Goal: Information Seeking & Learning: Learn about a topic

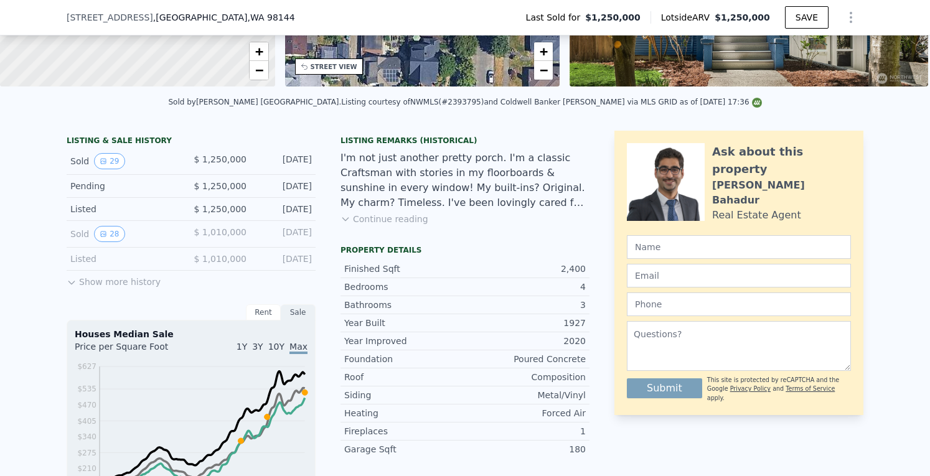
scroll to position [245, 0]
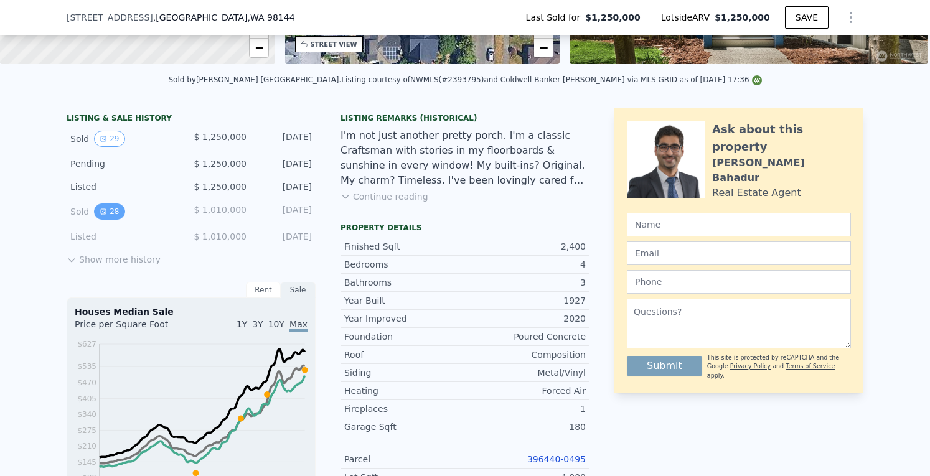
click at [101, 218] on button "28" at bounding box center [109, 212] width 31 height 16
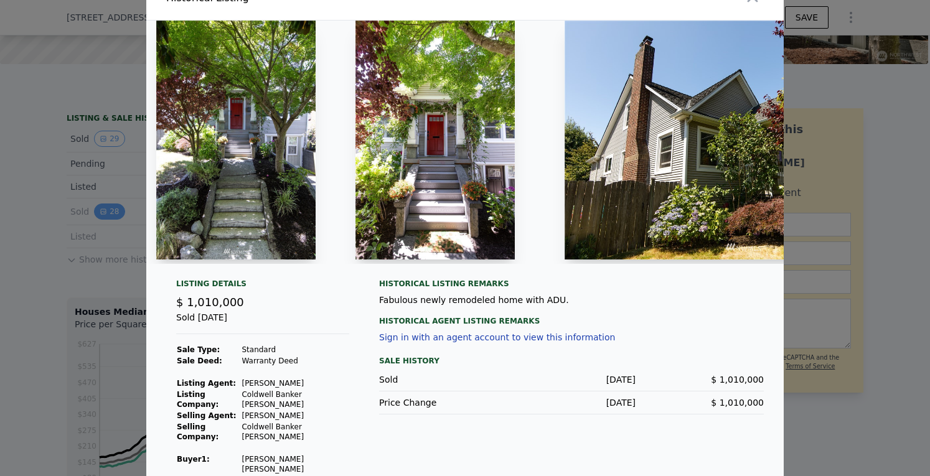
scroll to position [54, 0]
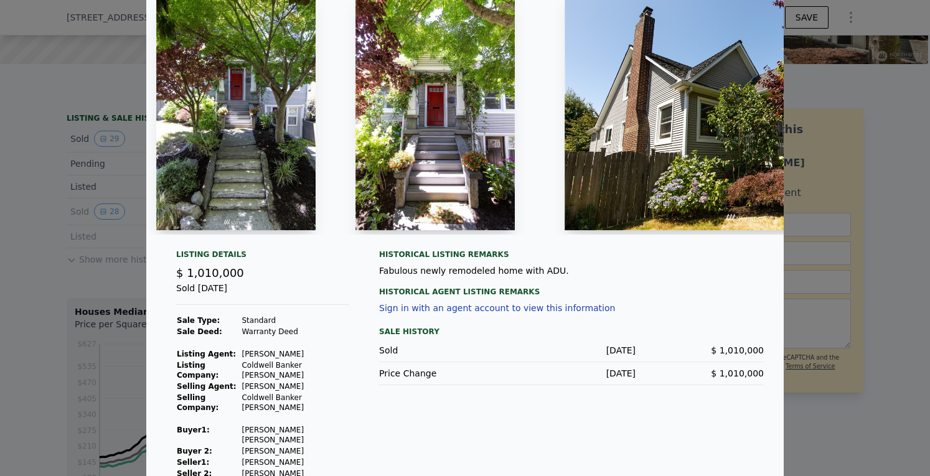
click at [210, 141] on img at bounding box center [235, 110] width 159 height 239
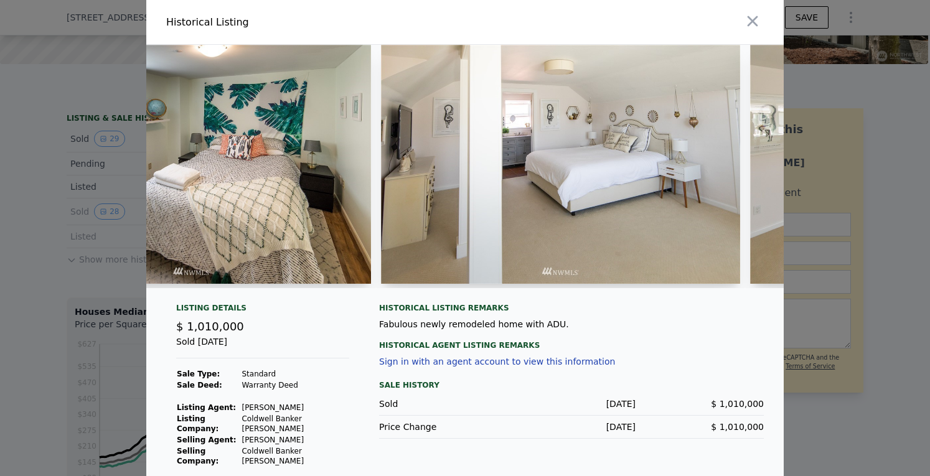
scroll to position [0, 5390]
click at [676, 217] on img at bounding box center [560, 164] width 359 height 239
click at [695, 29] on div at bounding box center [627, 22] width 314 height 44
click at [880, 158] on div at bounding box center [465, 238] width 930 height 476
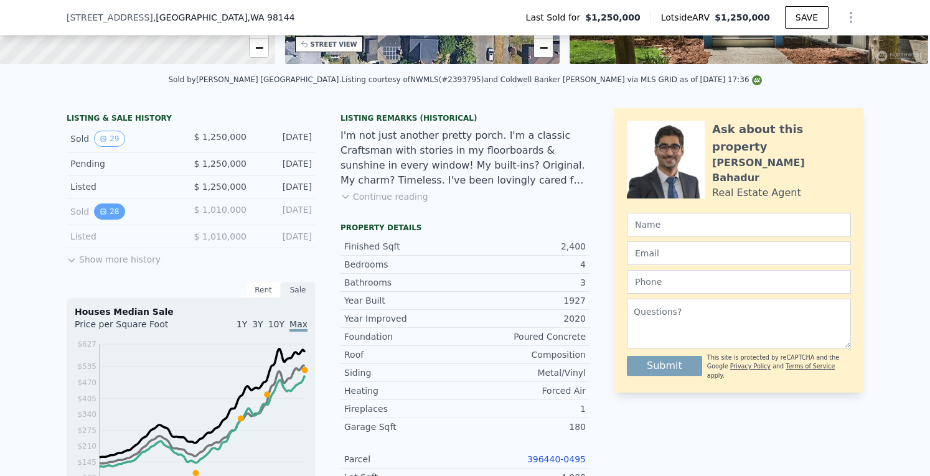
click at [107, 218] on button "28" at bounding box center [109, 212] width 31 height 16
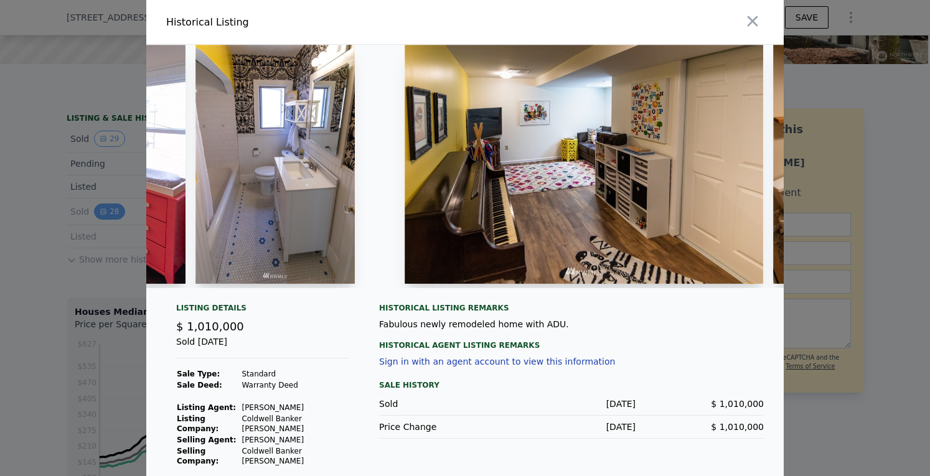
scroll to position [0, 4053]
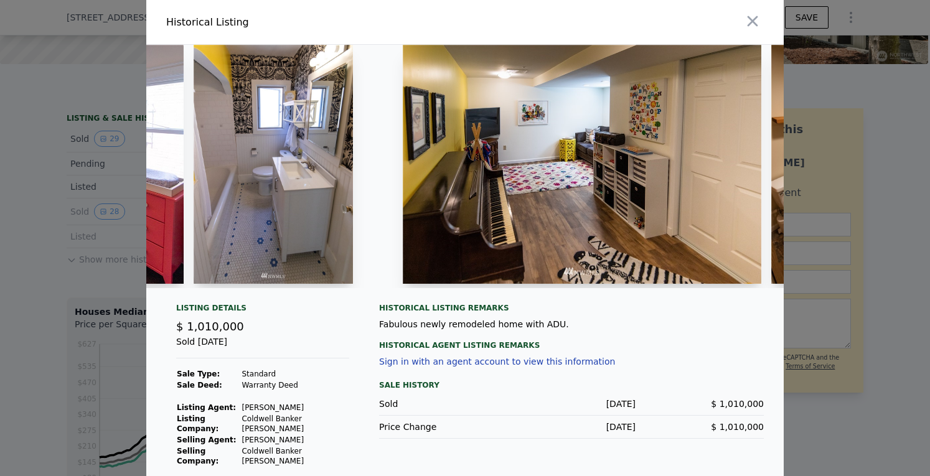
click at [747, 94] on img at bounding box center [582, 164] width 359 height 239
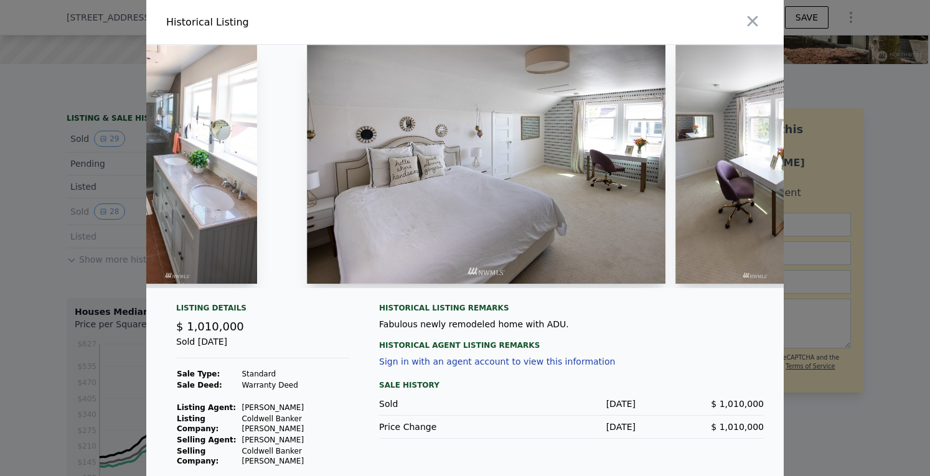
scroll to position [0, 6624]
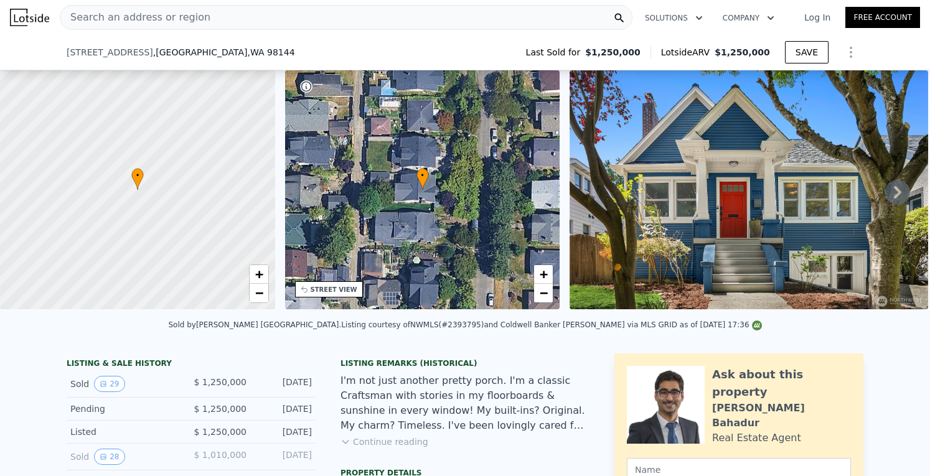
scroll to position [193, 0]
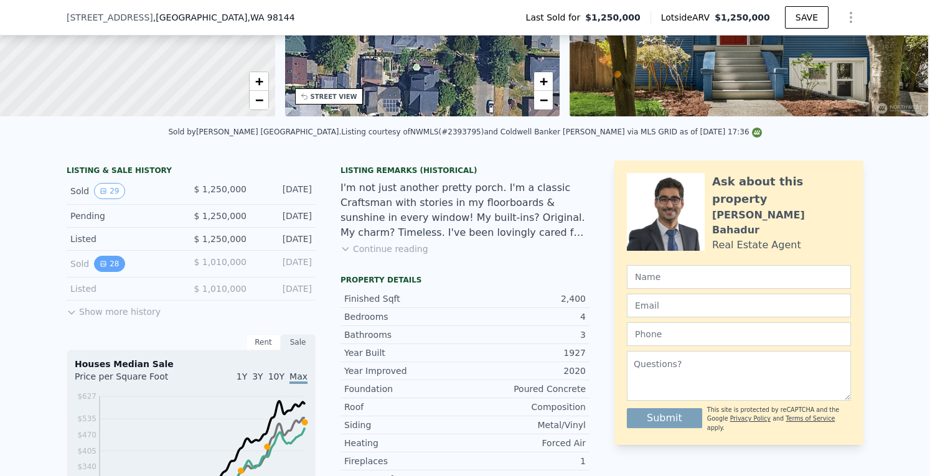
click at [102, 271] on button "28" at bounding box center [109, 264] width 31 height 16
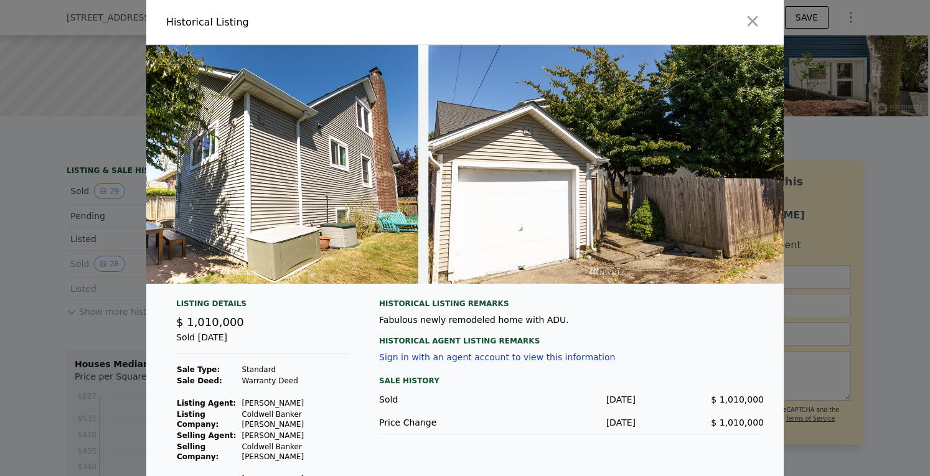
scroll to position [0, 8561]
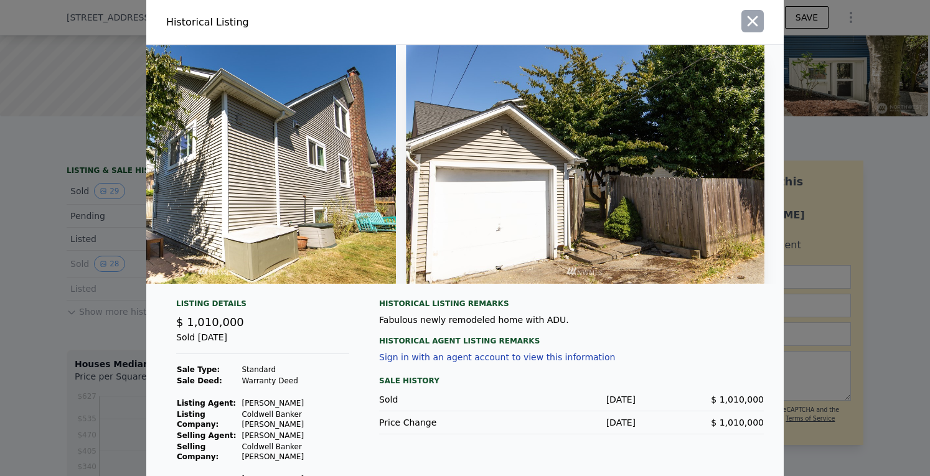
click at [745, 26] on icon "button" at bounding box center [752, 20] width 17 height 17
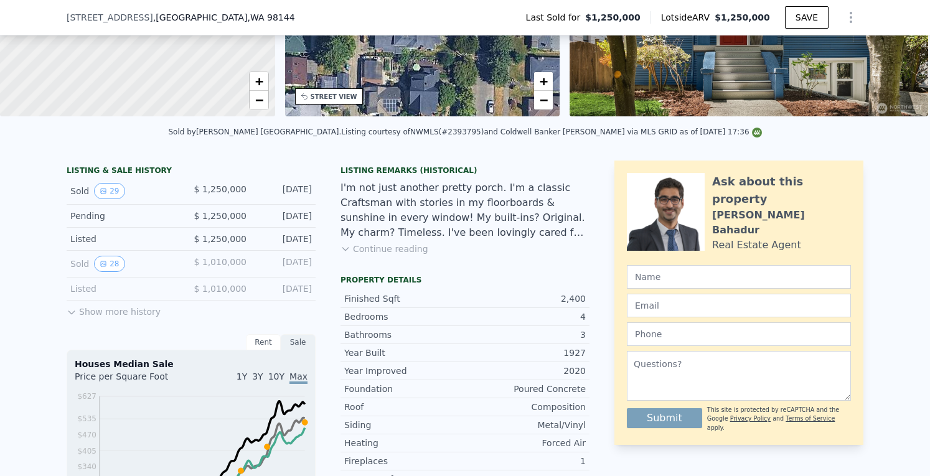
click at [67, 318] on icon at bounding box center [72, 313] width 10 height 10
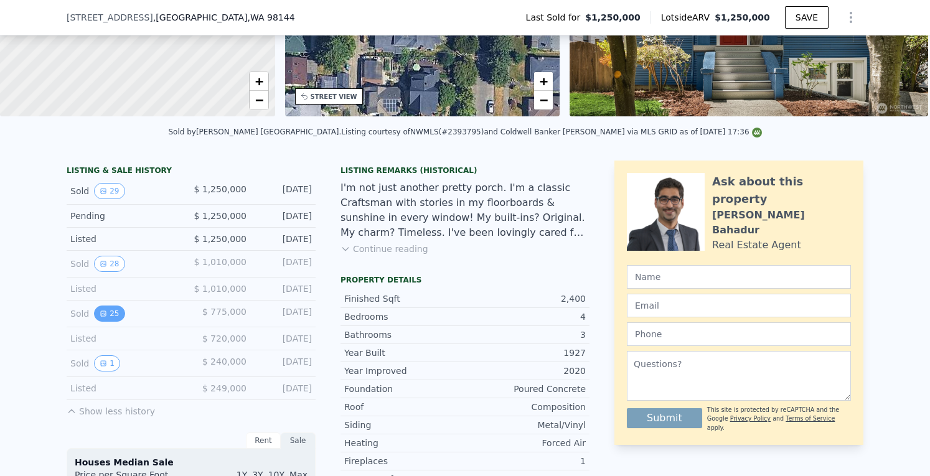
click at [105, 322] on button "25" at bounding box center [109, 314] width 31 height 16
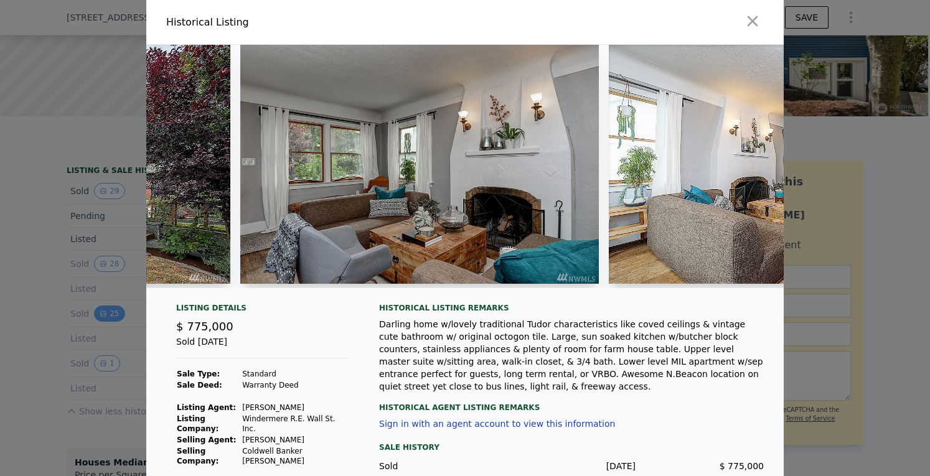
scroll to position [0, 283]
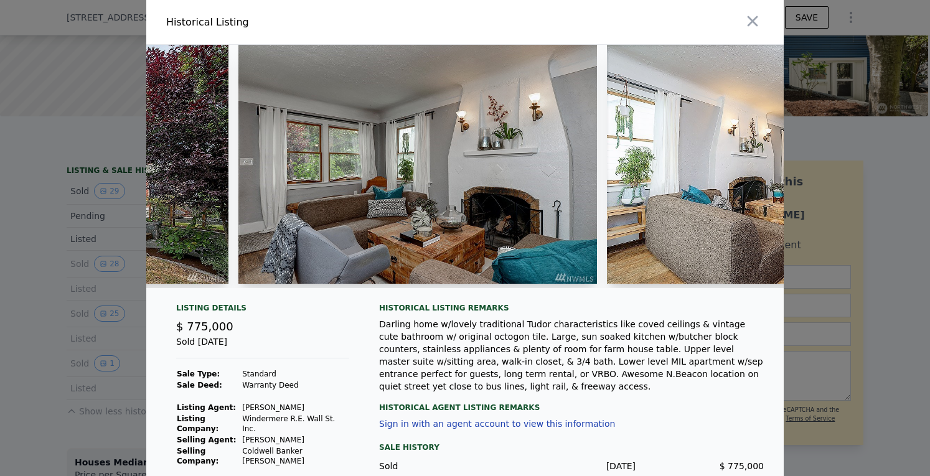
click at [322, 220] on img at bounding box center [417, 164] width 359 height 239
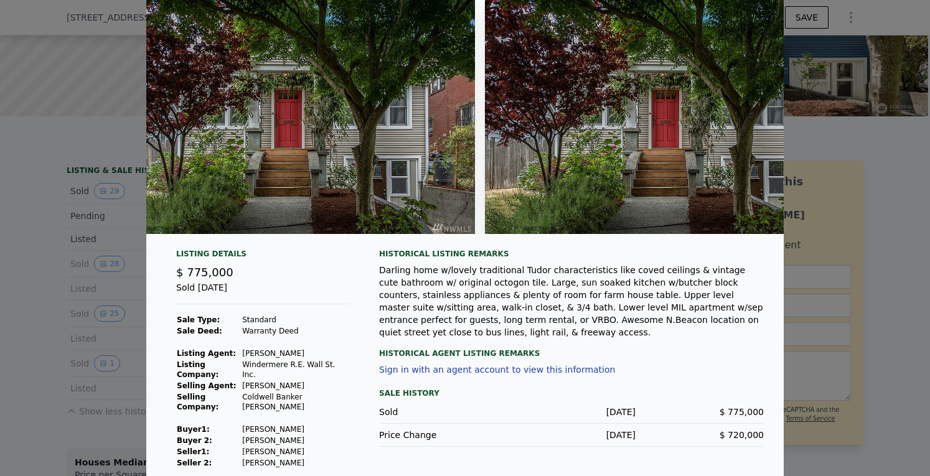
scroll to position [0, 0]
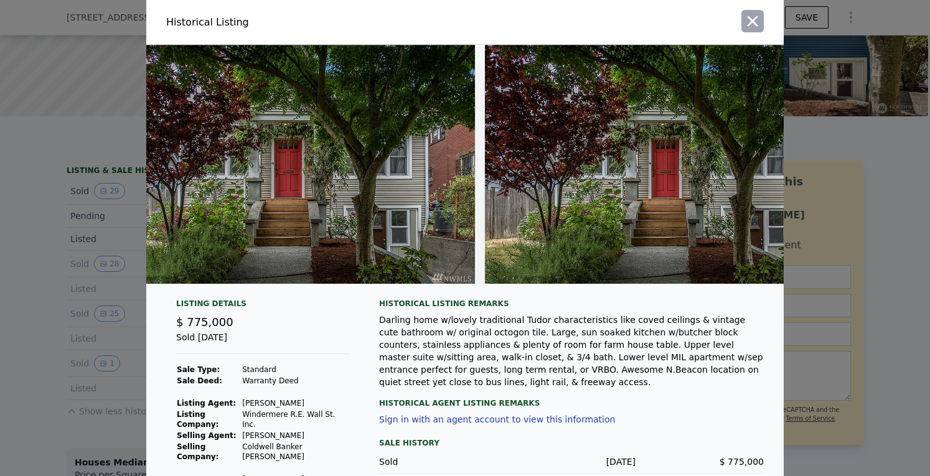
click at [747, 24] on icon "button" at bounding box center [752, 20] width 17 height 17
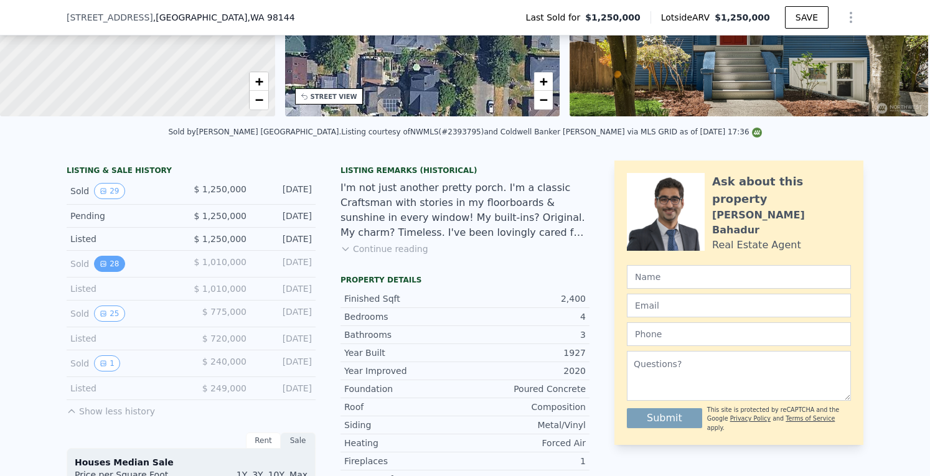
click at [107, 270] on button "28" at bounding box center [109, 264] width 31 height 16
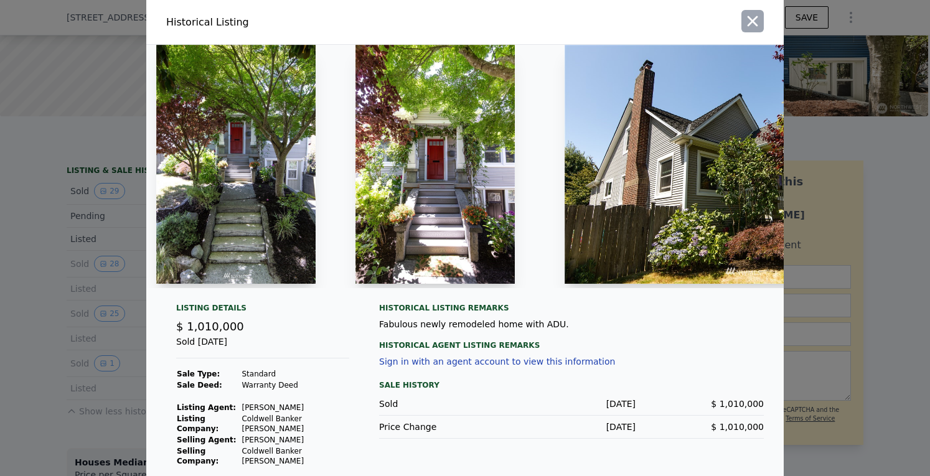
click at [751, 20] on icon "button" at bounding box center [752, 20] width 17 height 17
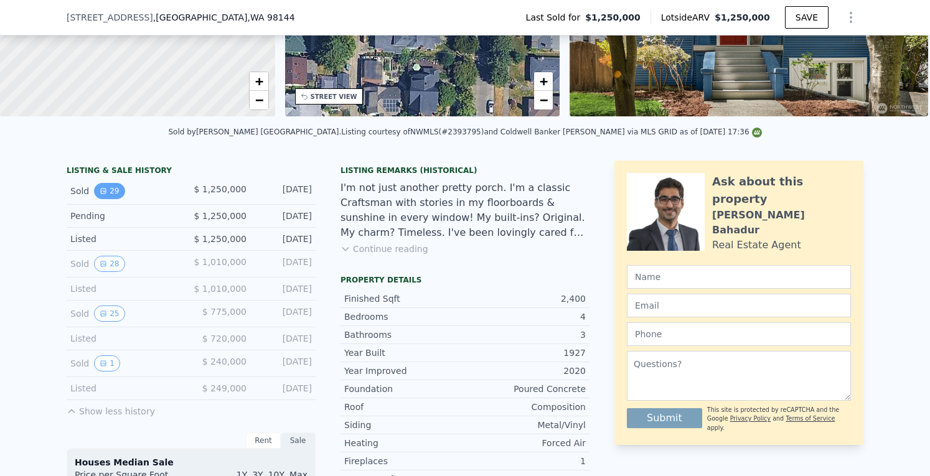
click at [103, 199] on button "29" at bounding box center [109, 191] width 31 height 16
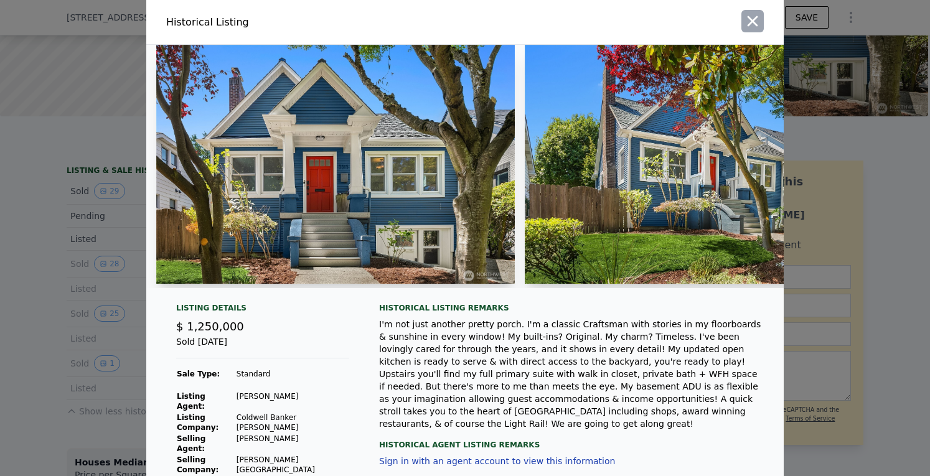
click at [748, 21] on icon "button" at bounding box center [753, 21] width 11 height 11
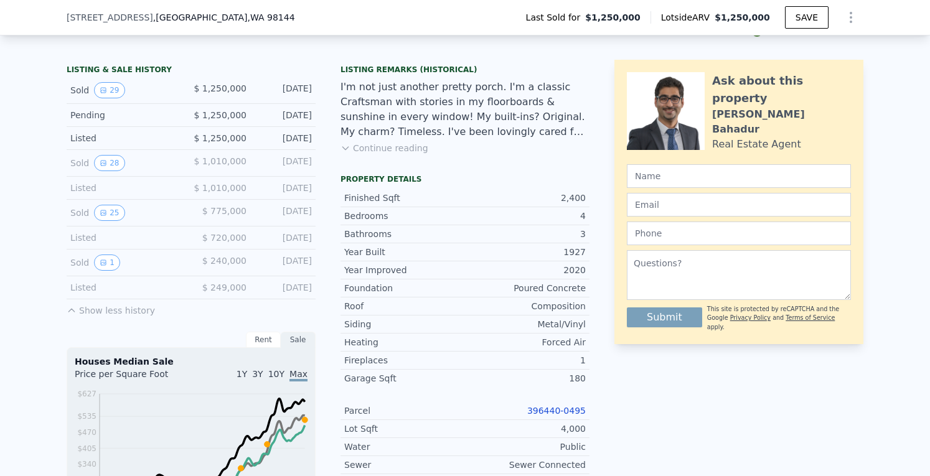
scroll to position [296, 0]
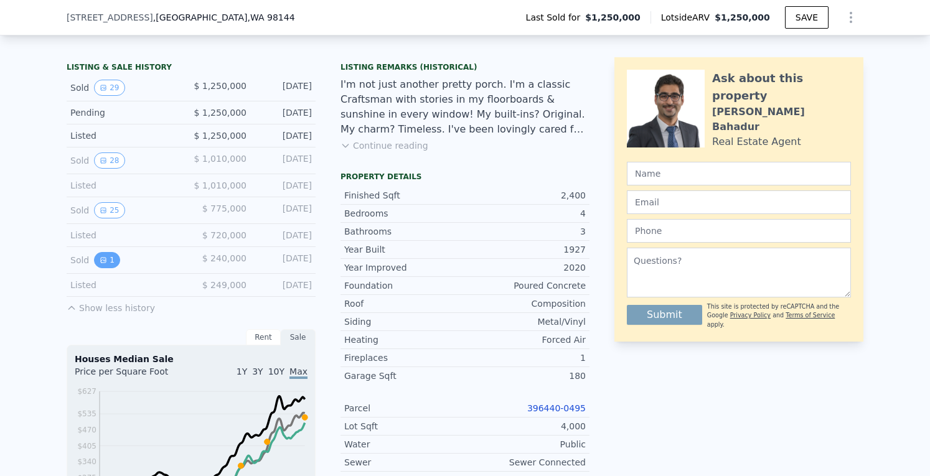
click at [105, 267] on button "1" at bounding box center [107, 260] width 26 height 16
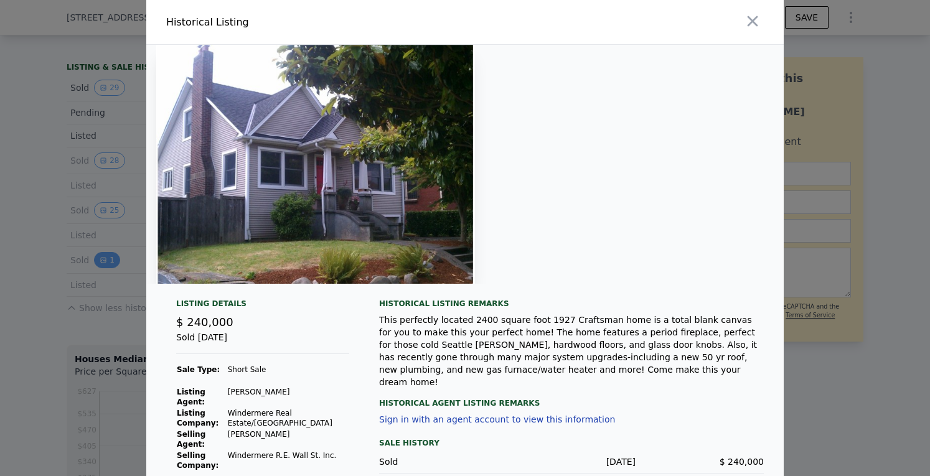
scroll to position [26, 0]
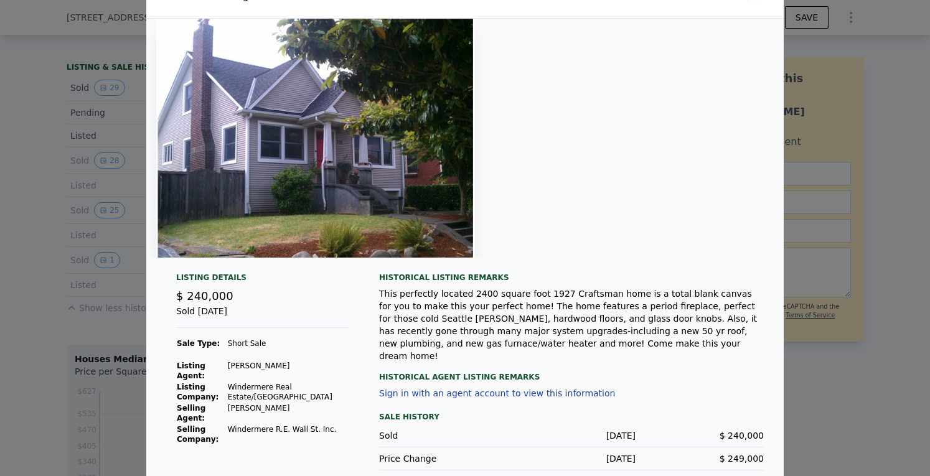
click at [878, 161] on div at bounding box center [465, 238] width 930 height 476
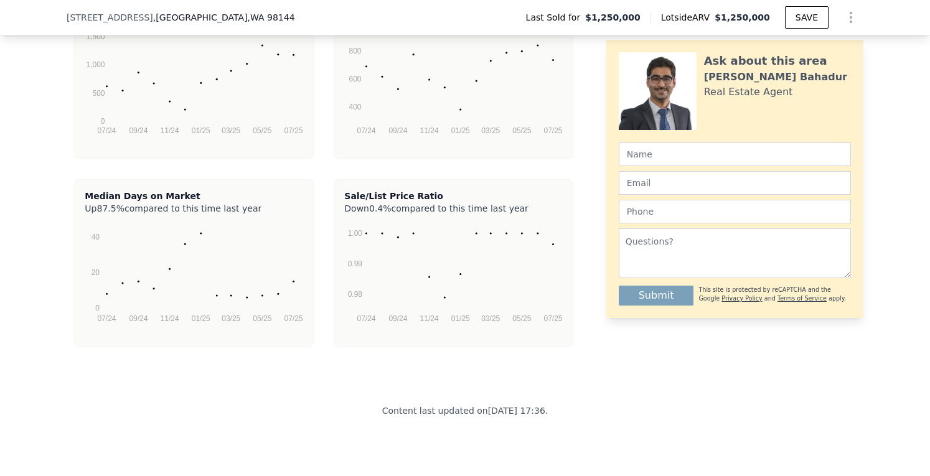
scroll to position [2734, 0]
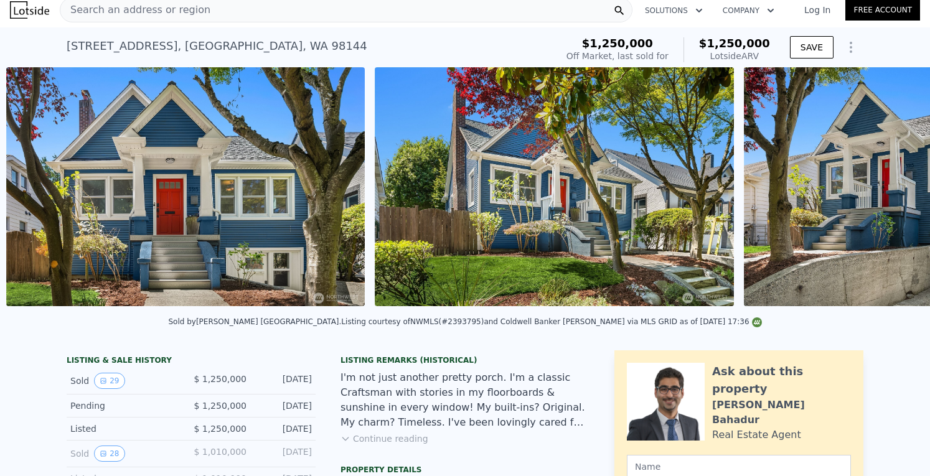
scroll to position [0, 570]
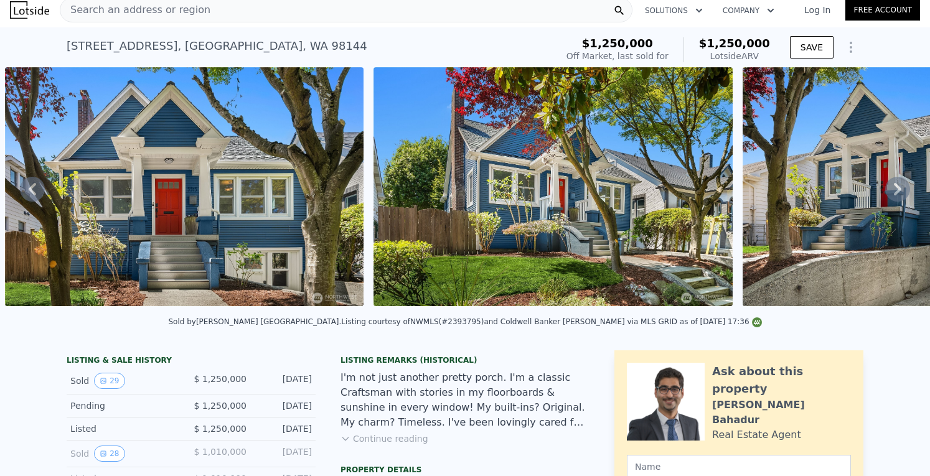
click at [527, 52] on div "3315 17th Ave S , Seattle , WA 98144 Sold Jul 2025 for $1.250m (~ARV $1.250m )" at bounding box center [309, 49] width 485 height 35
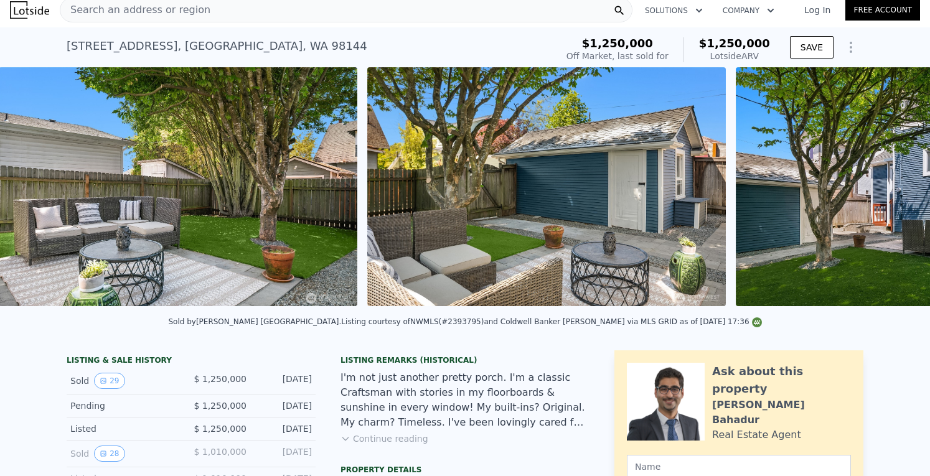
scroll to position [0, 9419]
